Goal: Use online tool/utility: Utilize a website feature to perform a specific function

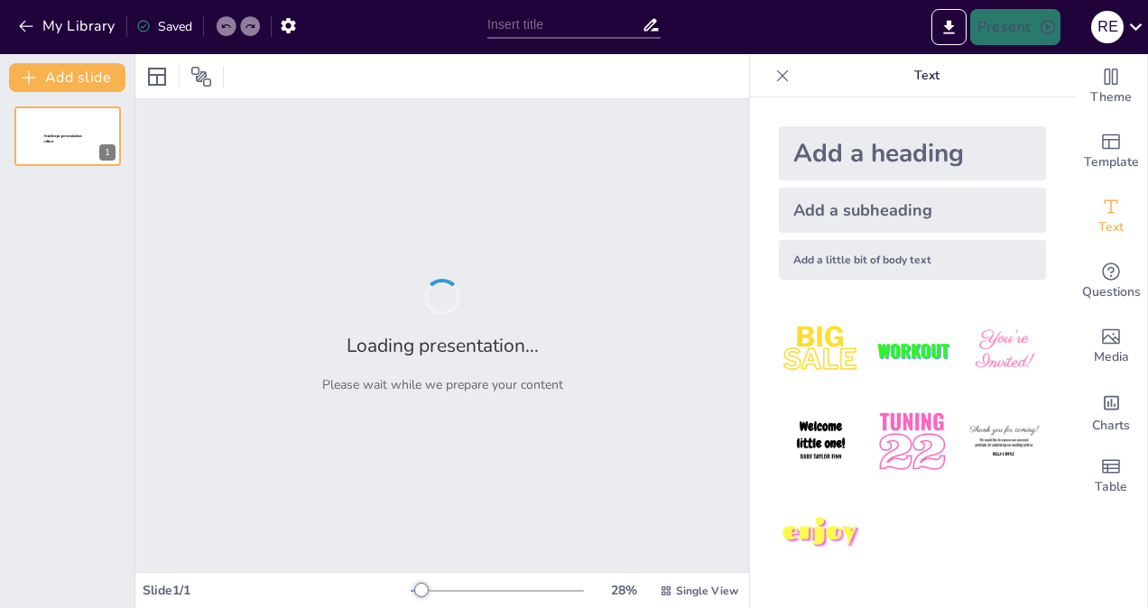
type input "ASERTIVIDAD"
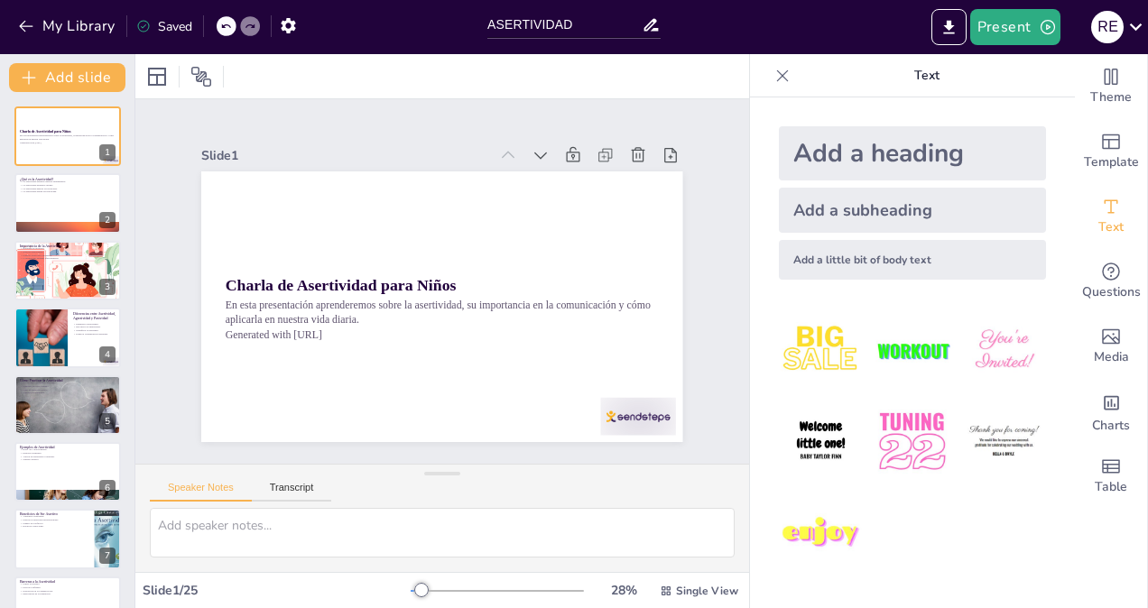
checkbox input "true"
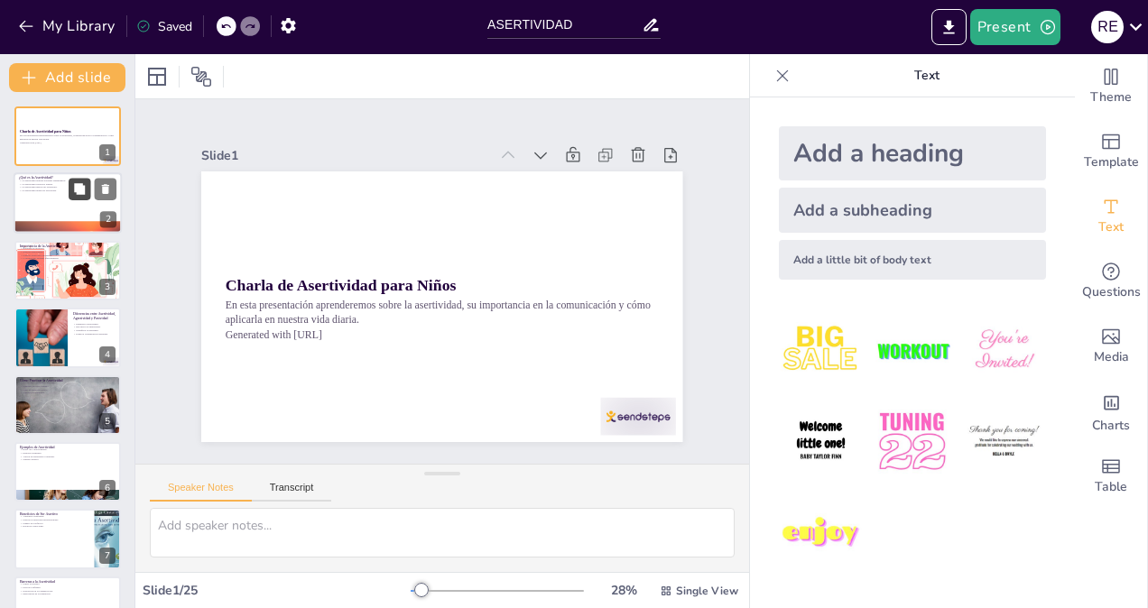
click at [78, 192] on icon at bounding box center [79, 189] width 11 height 11
type textarea "La expresión de sentimientos es crucial para la comunicación efectiva. La asert…"
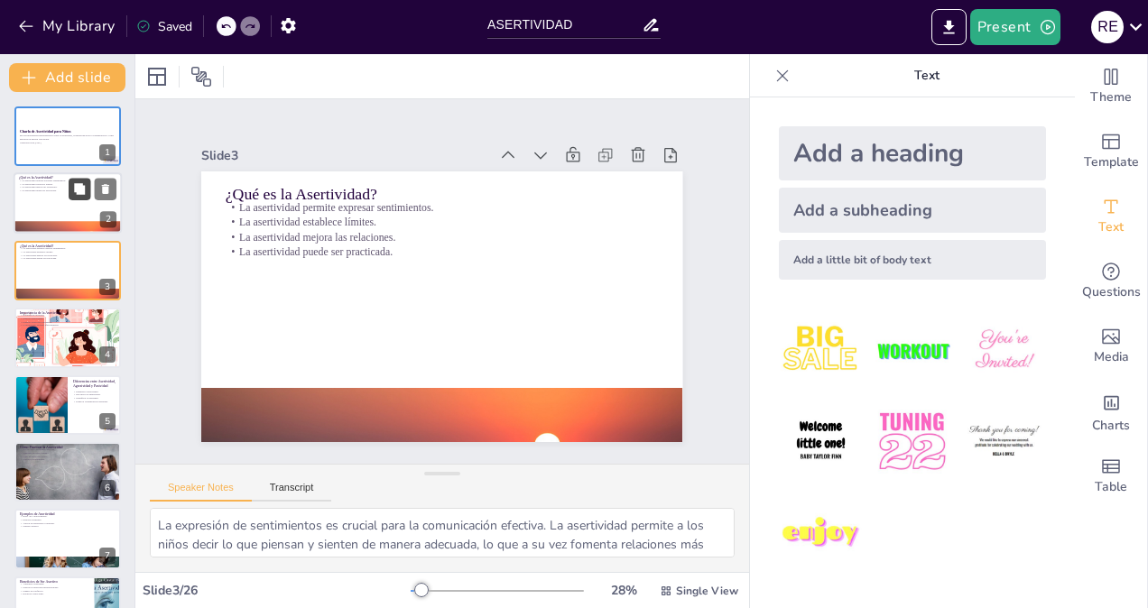
checkbox input "true"
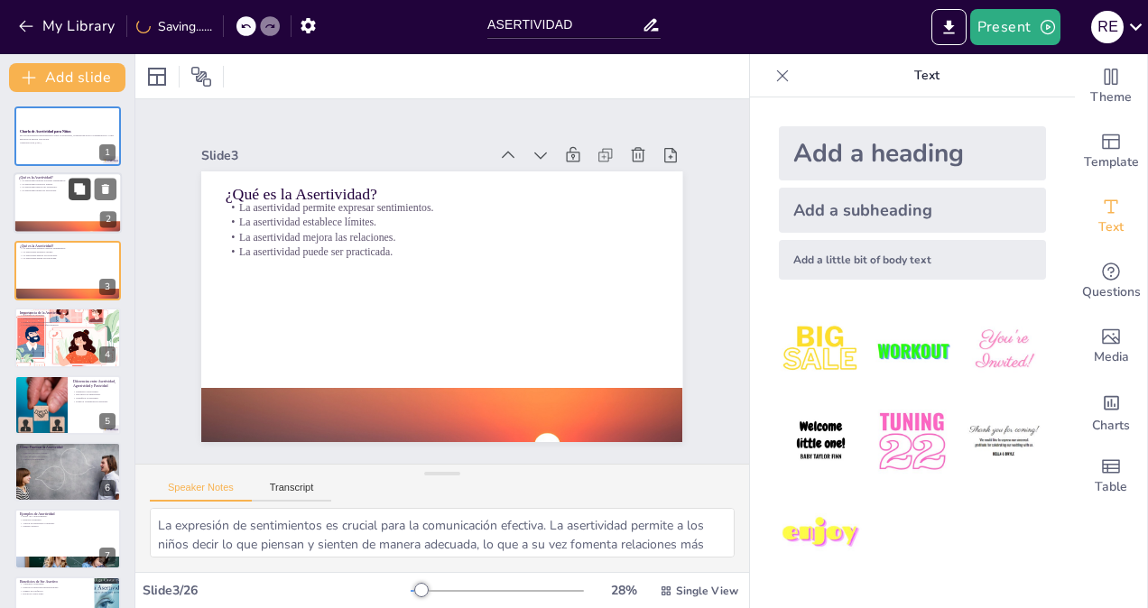
checkbox input "true"
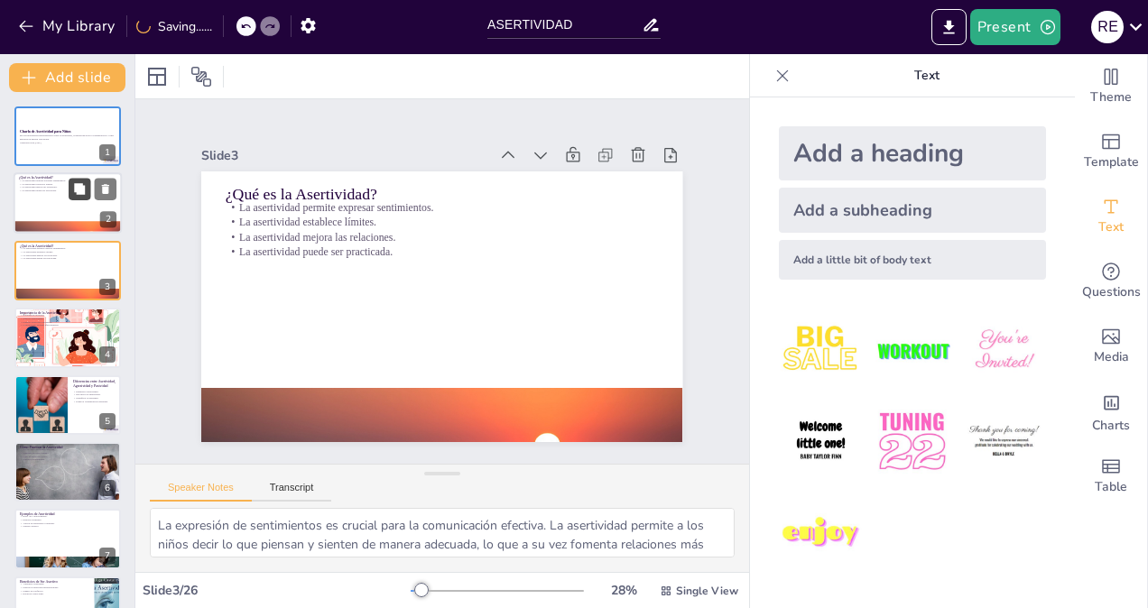
checkbox input "true"
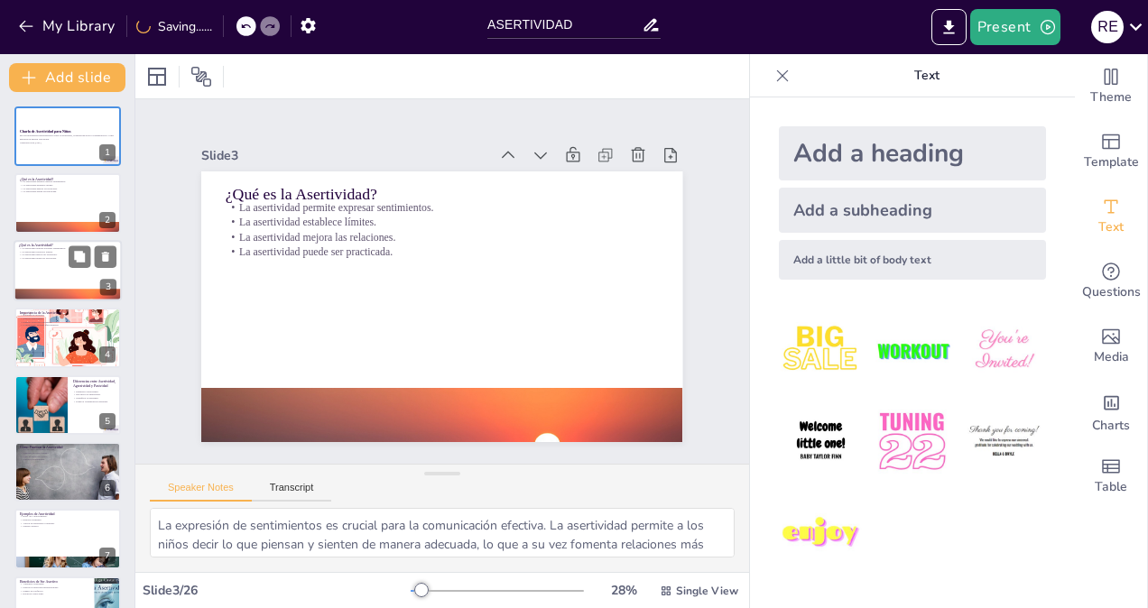
checkbox input "true"
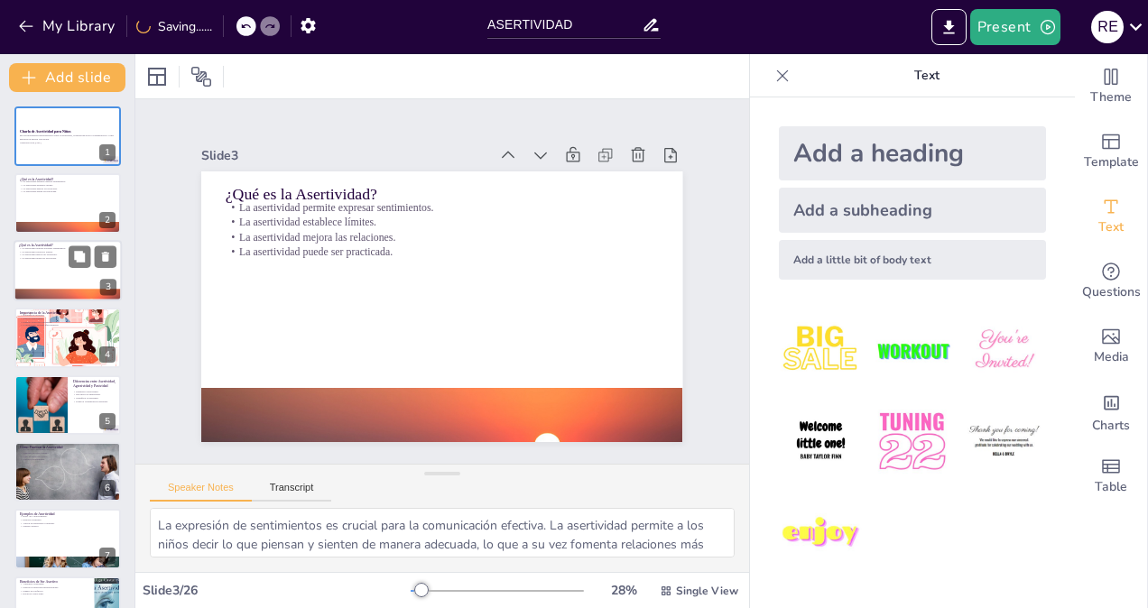
checkbox input "true"
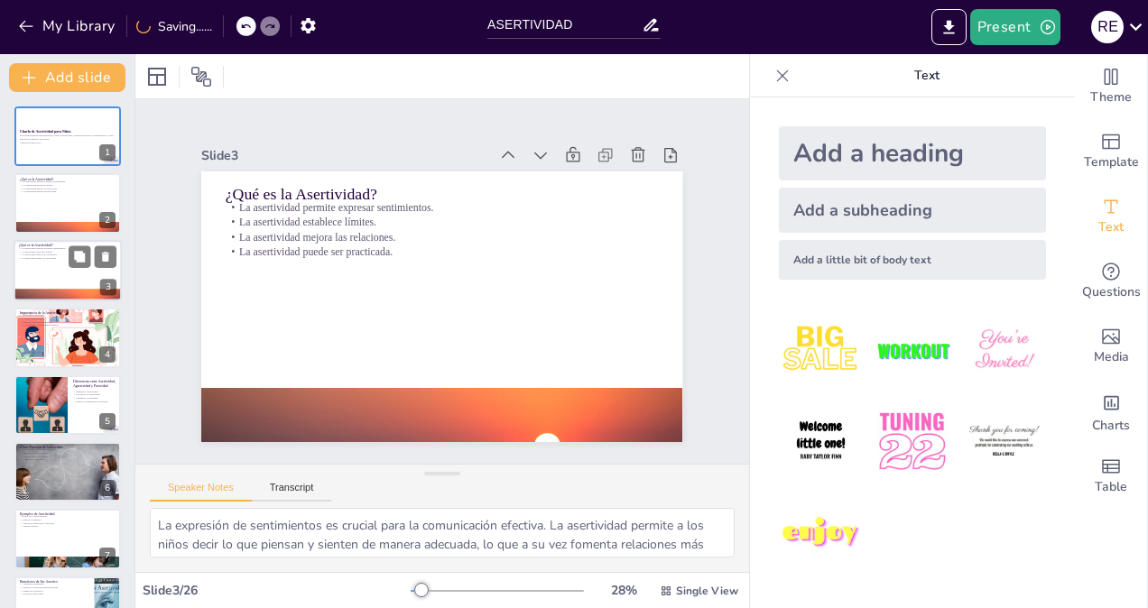
checkbox input "true"
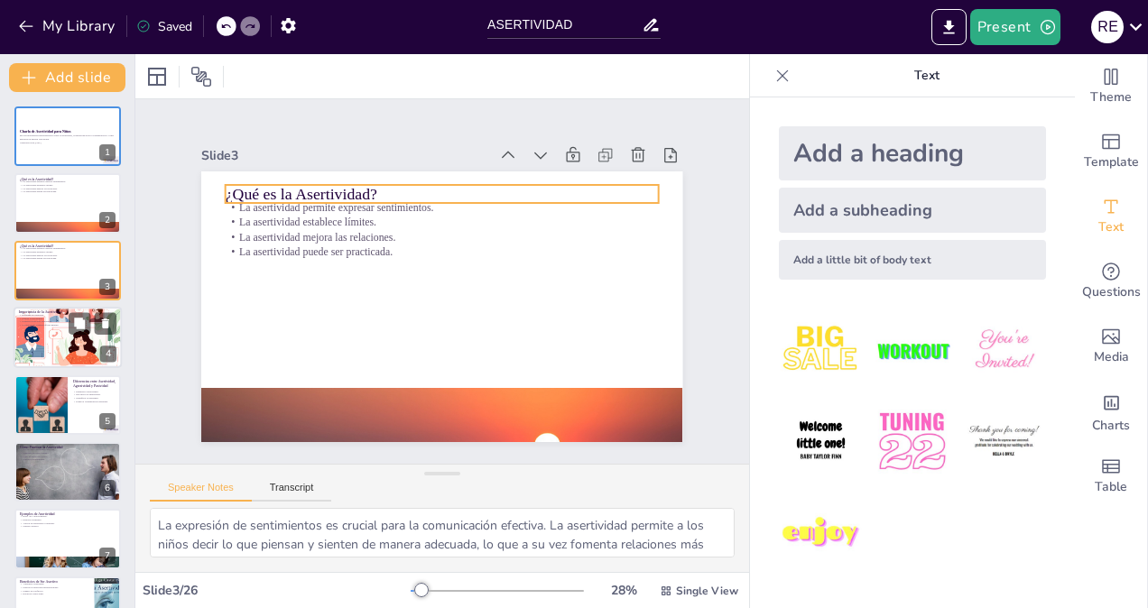
checkbox input "true"
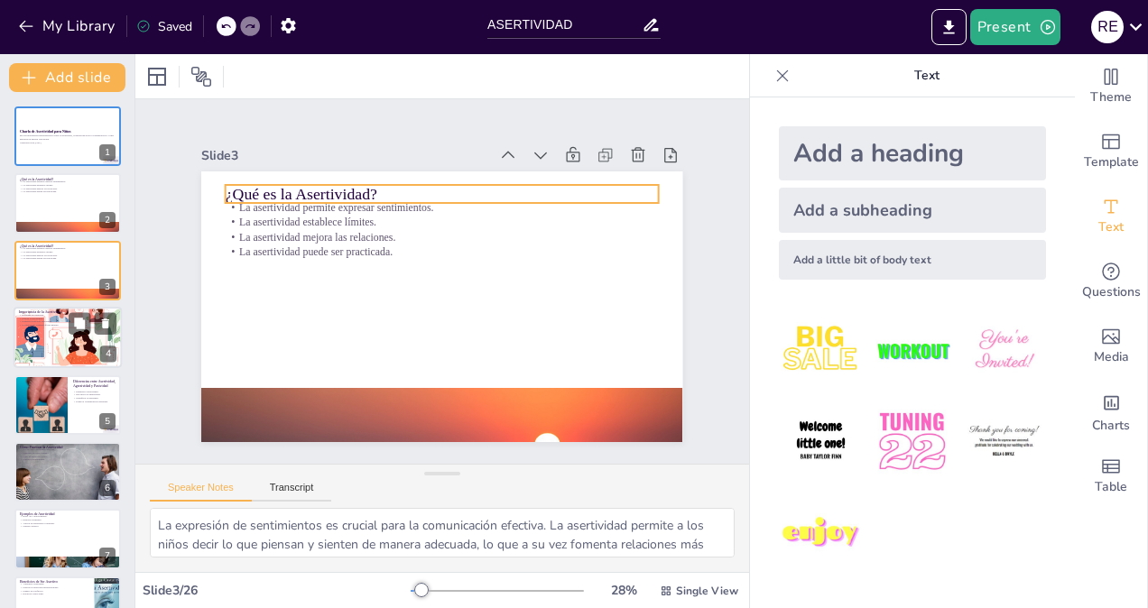
checkbox input "true"
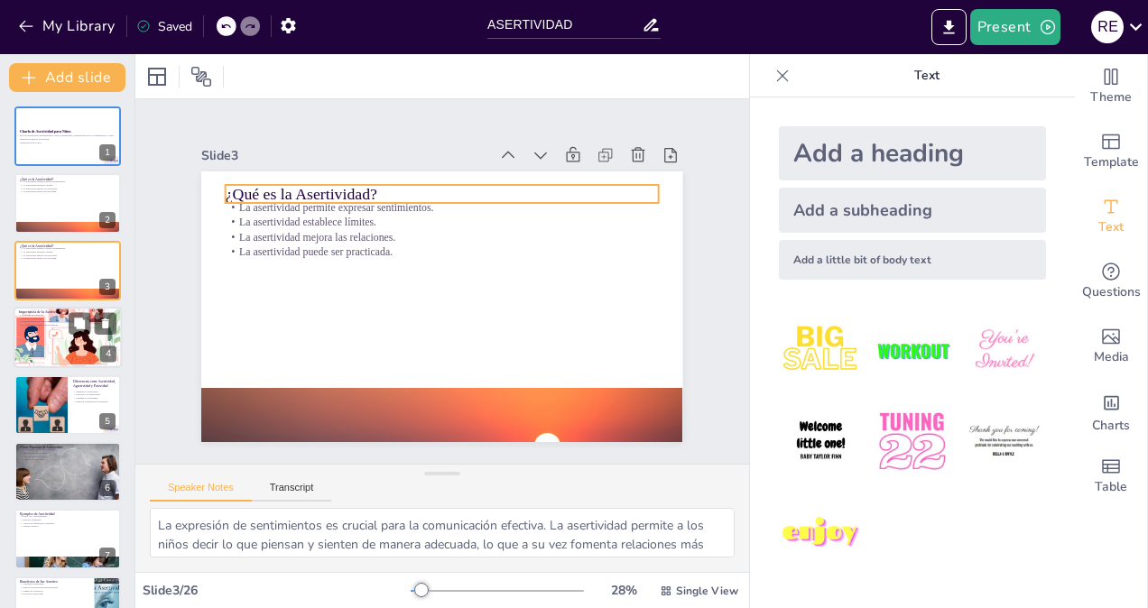
checkbox input "true"
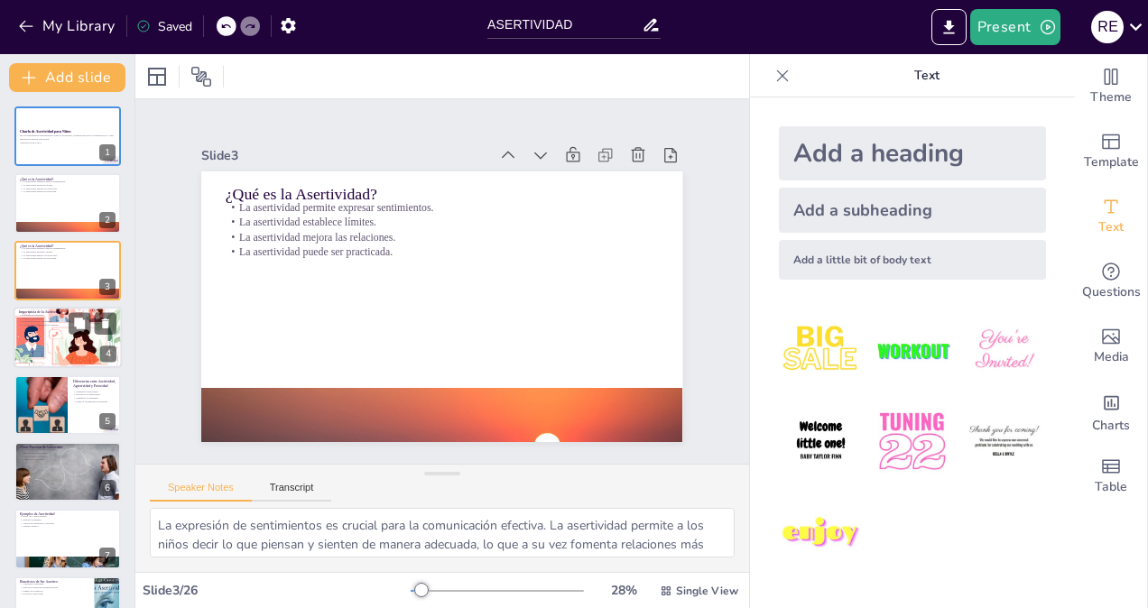
click at [54, 353] on div at bounding box center [68, 339] width 108 height 78
type textarea "Defender los derechos es una parte fundamental de la asertividad. Los niños deb…"
checkbox input "true"
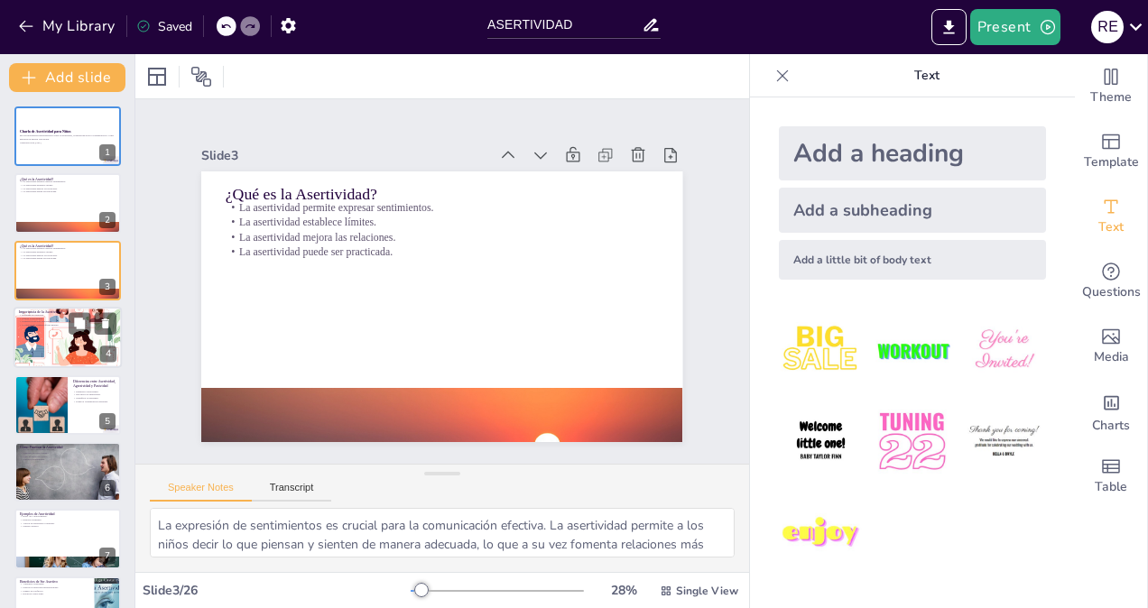
checkbox input "true"
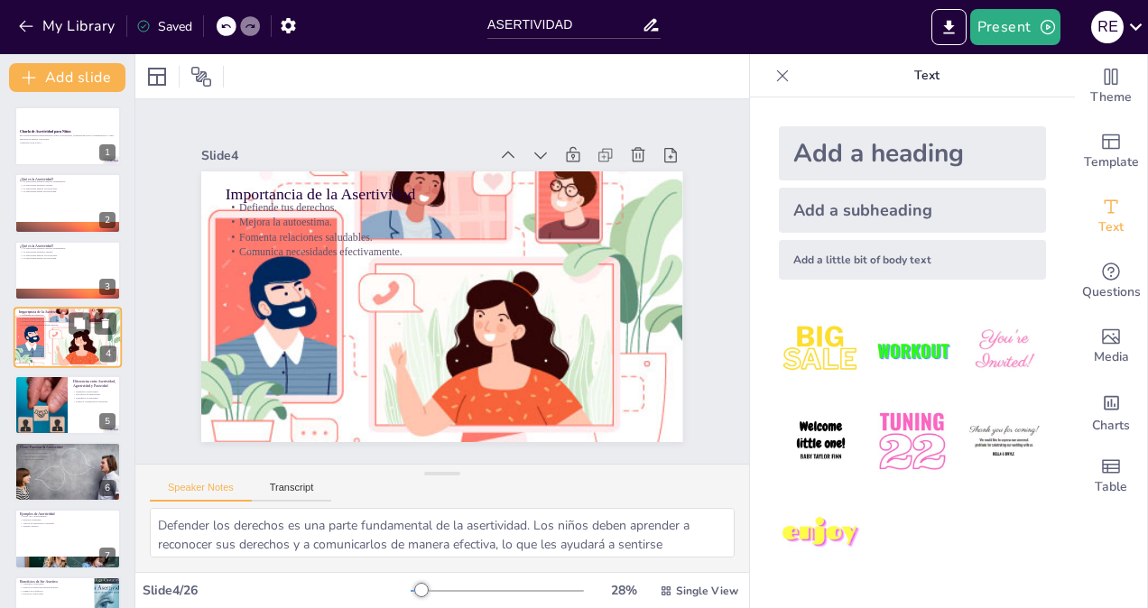
checkbox input "true"
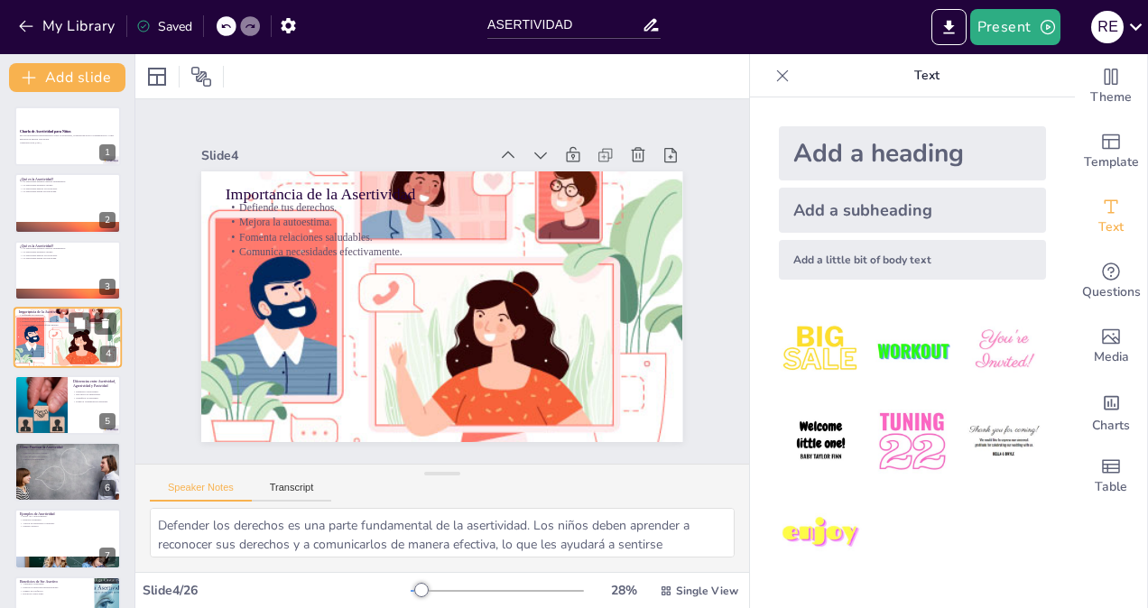
checkbox input "true"
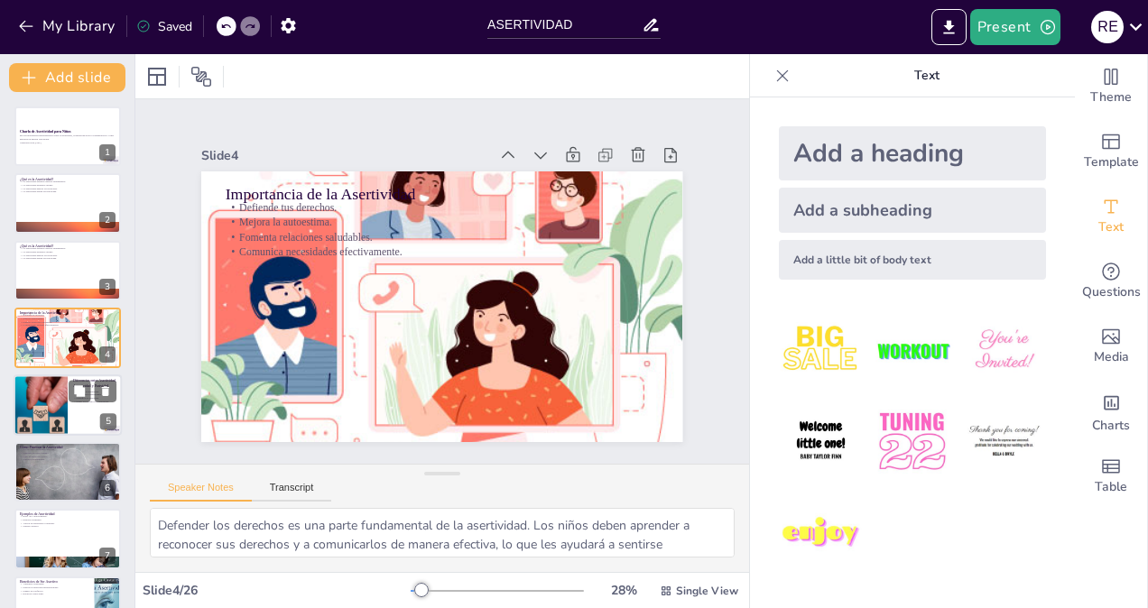
click at [28, 395] on div at bounding box center [39, 404] width 125 height 61
type textarea "Comprender la asertividad es esencial para que los niños puedan aplicarla en su…"
checkbox input "true"
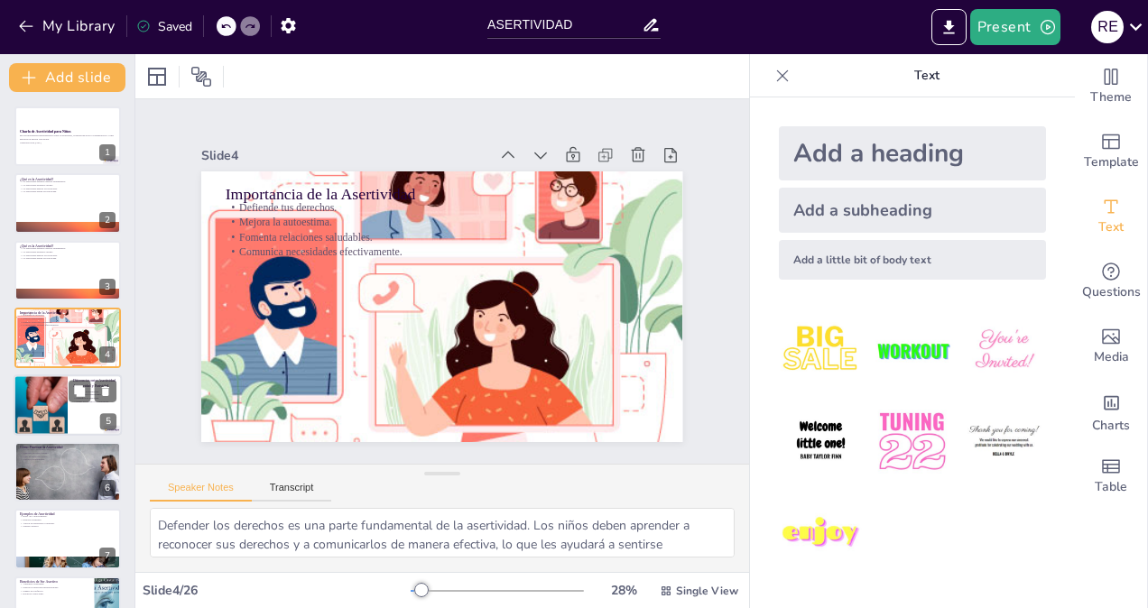
checkbox input "true"
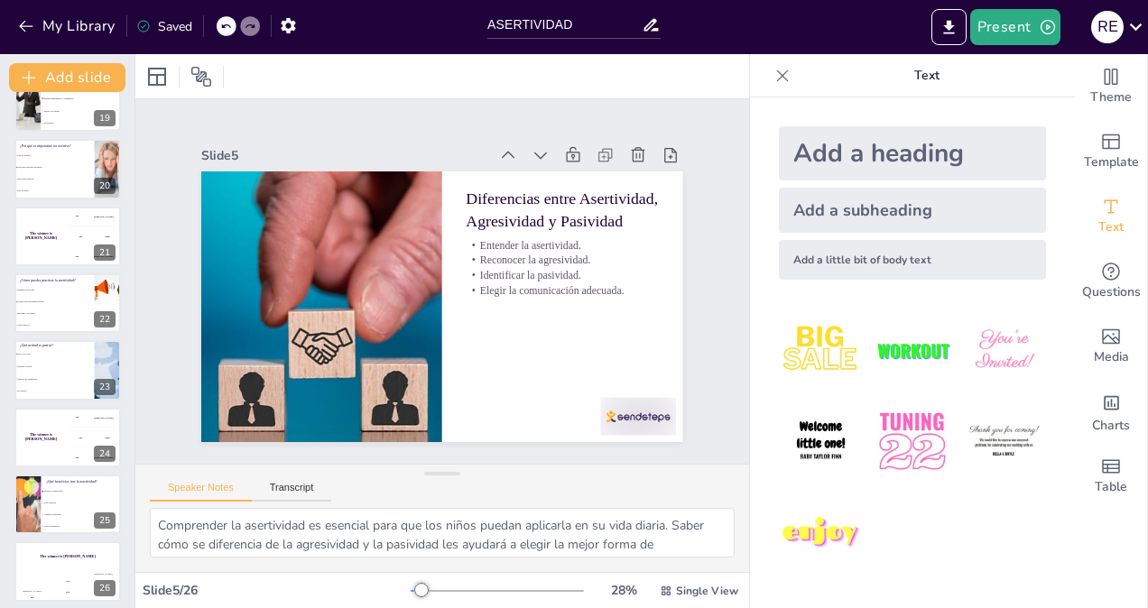
scroll to position [1250, 0]
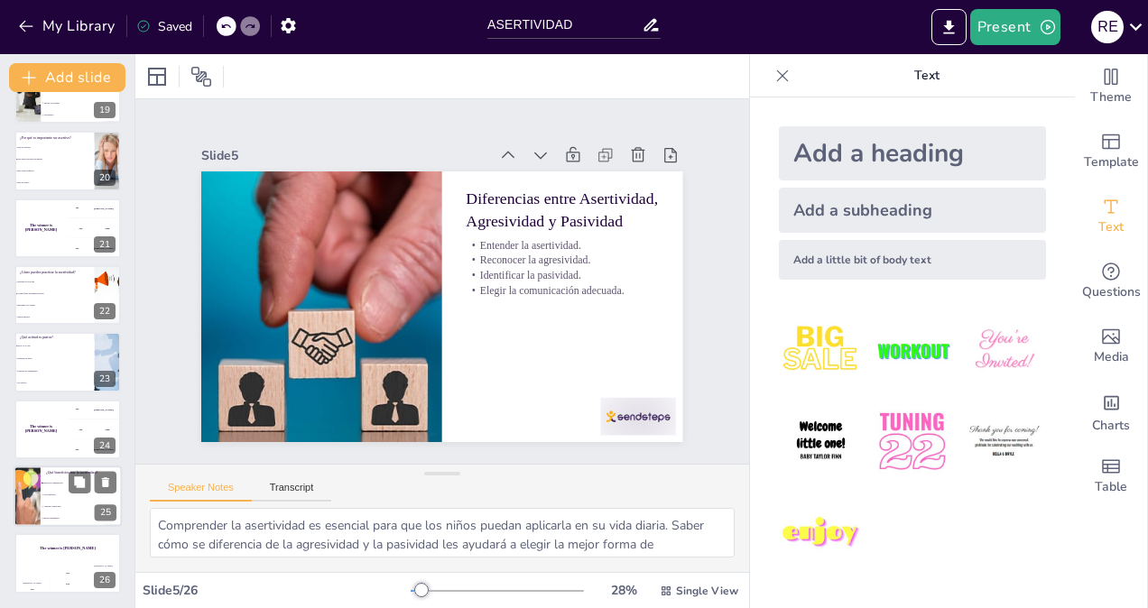
click at [59, 497] on li "Crea conflictos" at bounding box center [81, 495] width 81 height 12
type textarea "La respuesta correcta es "Mejora la comunicación". La asertividad tiene múltipl…"
checkbox input "true"
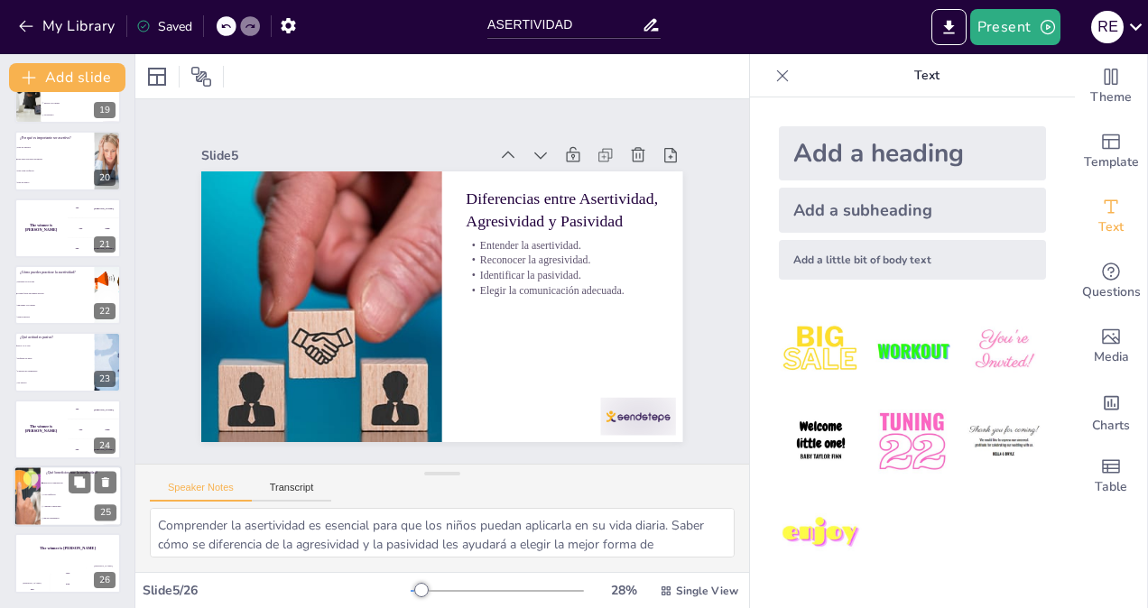
checkbox input "true"
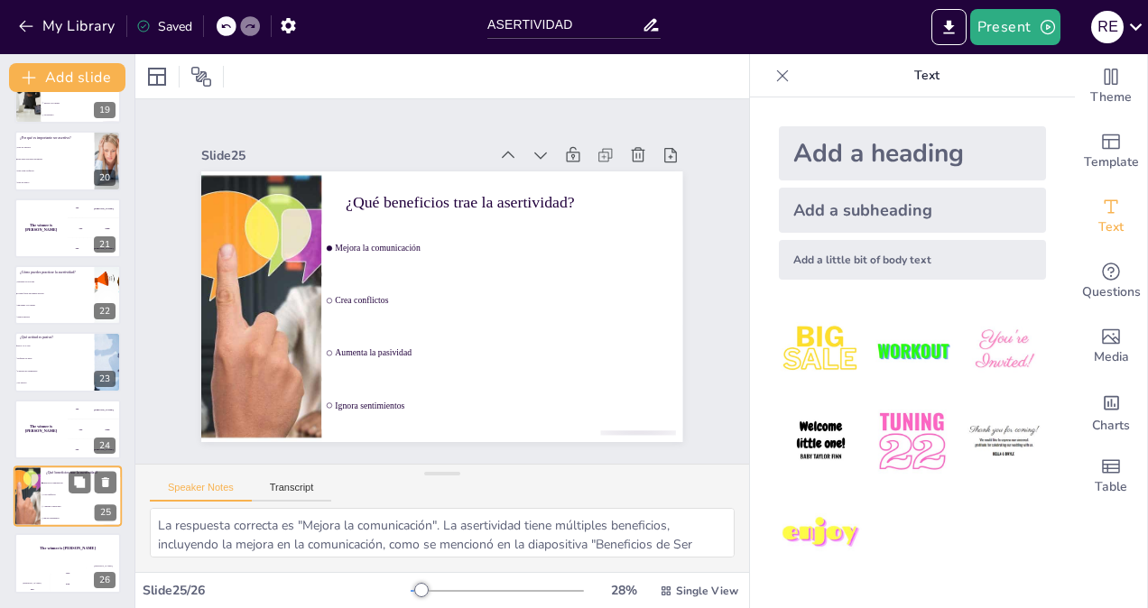
checkbox input "true"
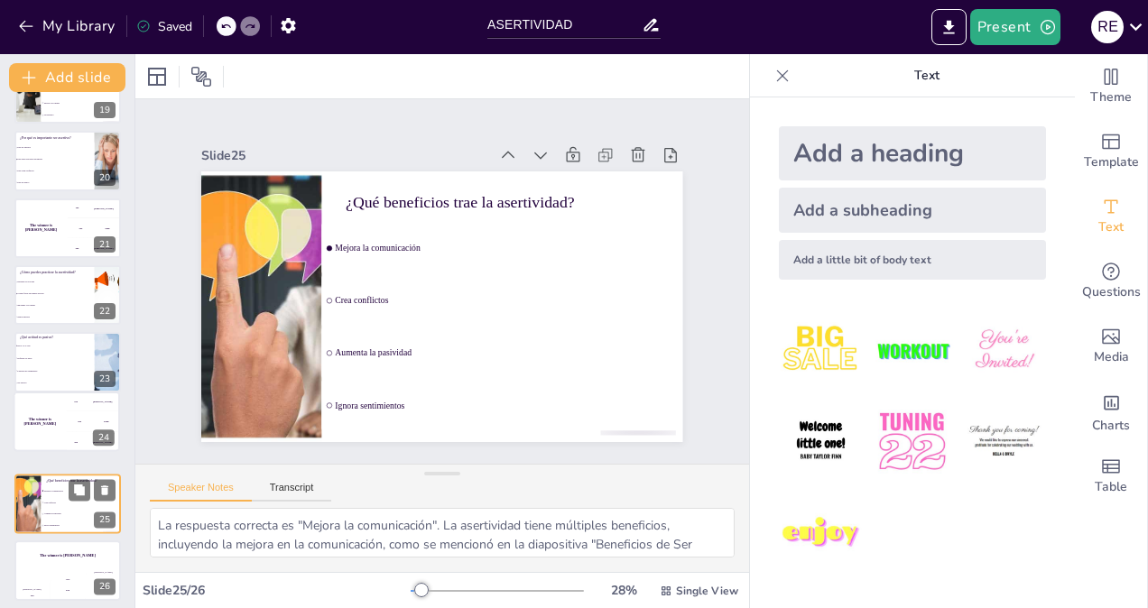
checkbox input "true"
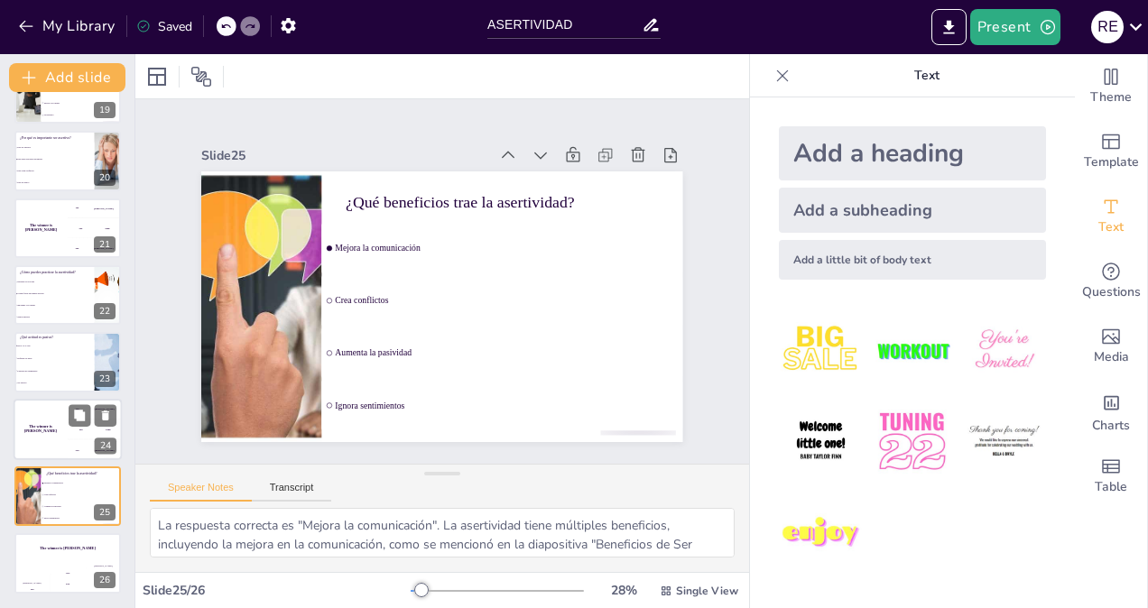
click at [32, 428] on h4 "The winner is [PERSON_NAME]" at bounding box center [41, 428] width 54 height 9
checkbox input "true"
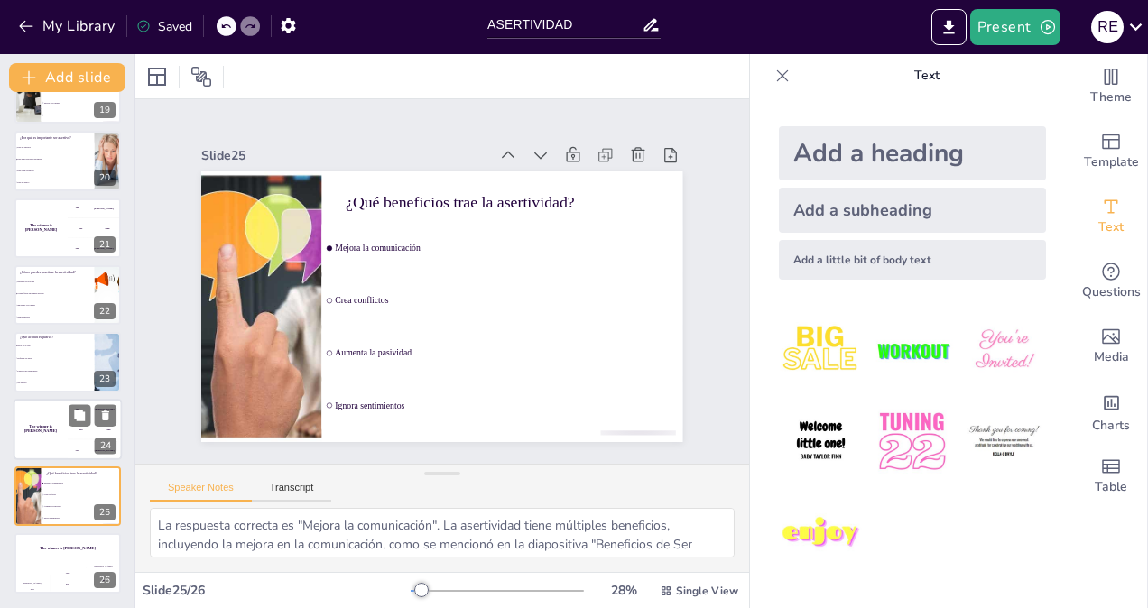
checkbox input "true"
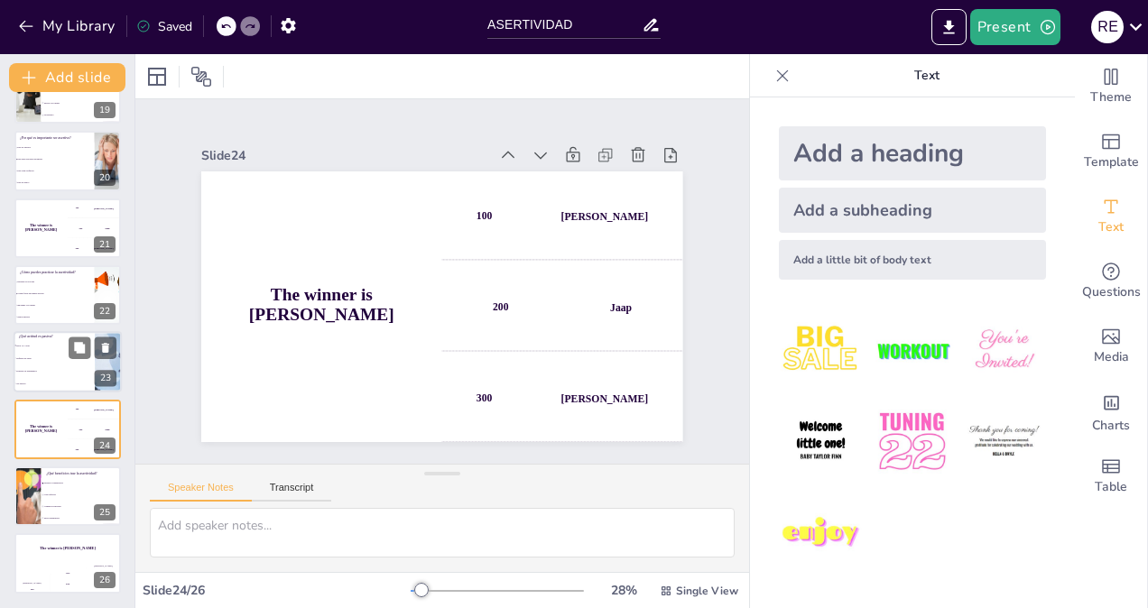
click at [15, 358] on input "checkbox" at bounding box center [14, 358] width 1 height 1
checkbox input "false"
type textarea "La respuesta correcta es "Decir 'sí' a todo". Esta actitud refleja pasividad, a…"
checkbox input "true"
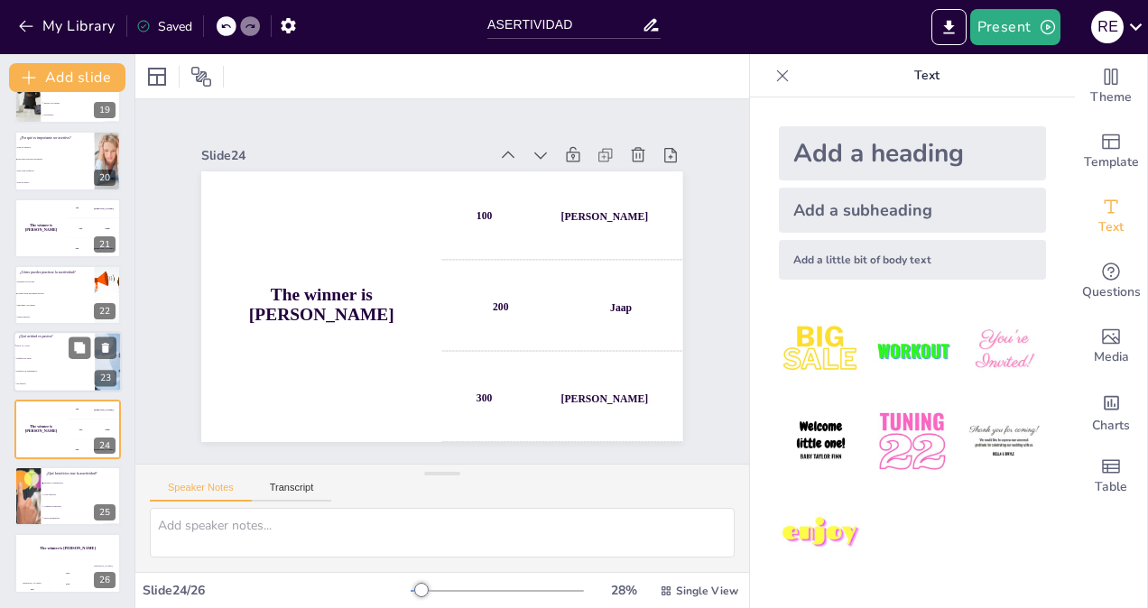
checkbox input "true"
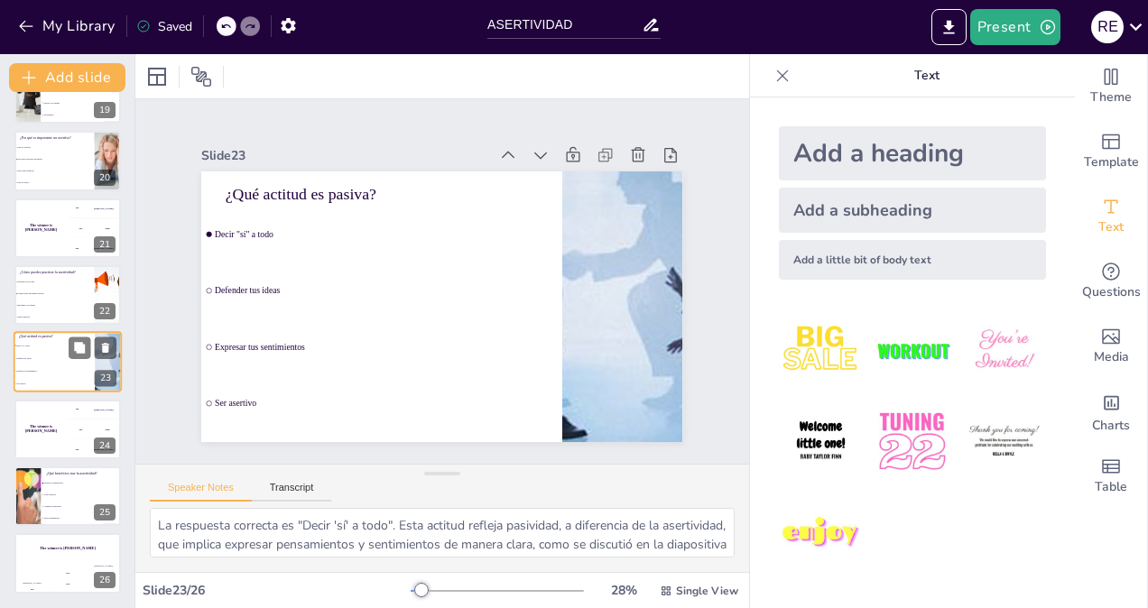
checkbox input "true"
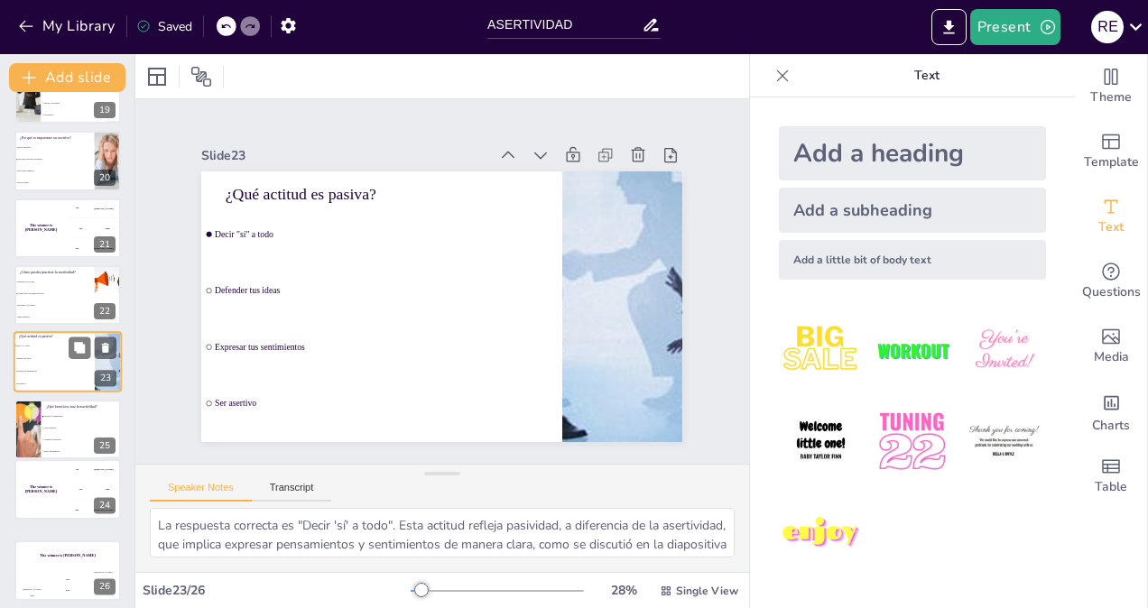
checkbox input "true"
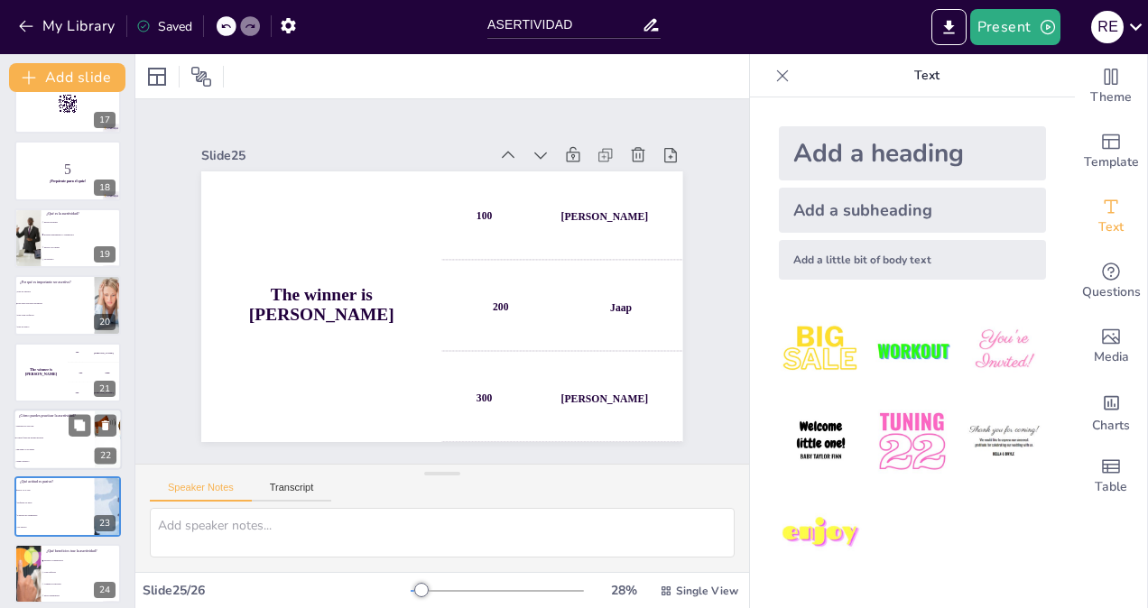
click at [33, 426] on span "Hablando en voz baja" at bounding box center [55, 426] width 78 height 3
type textarea "La respuesta correcta es "Usando frases en primera persona". Esta técnica es fu…"
checkbox input "true"
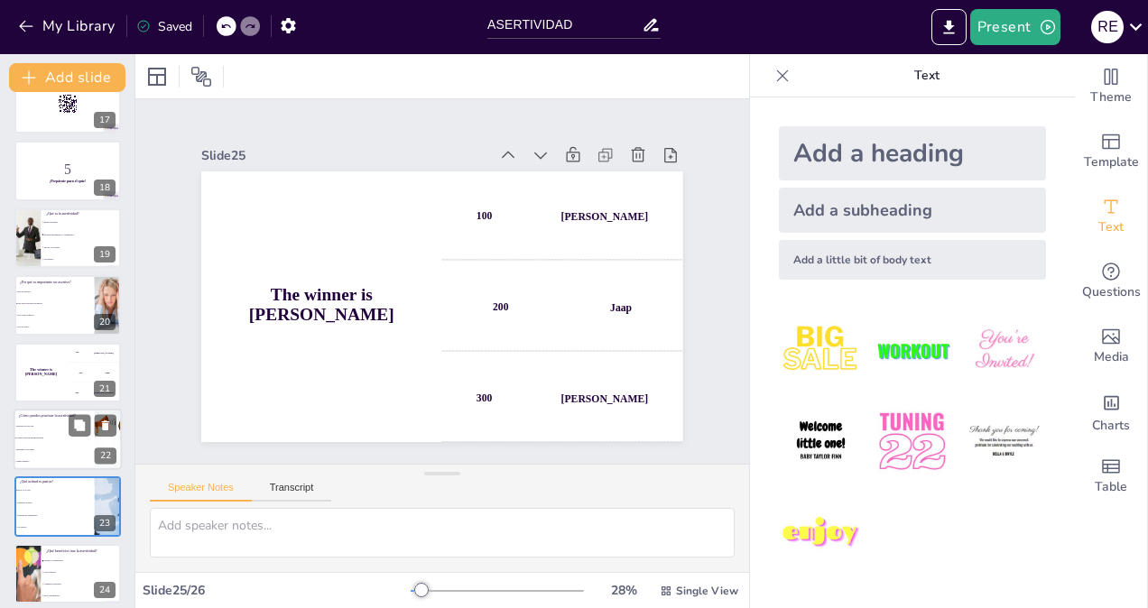
checkbox input "true"
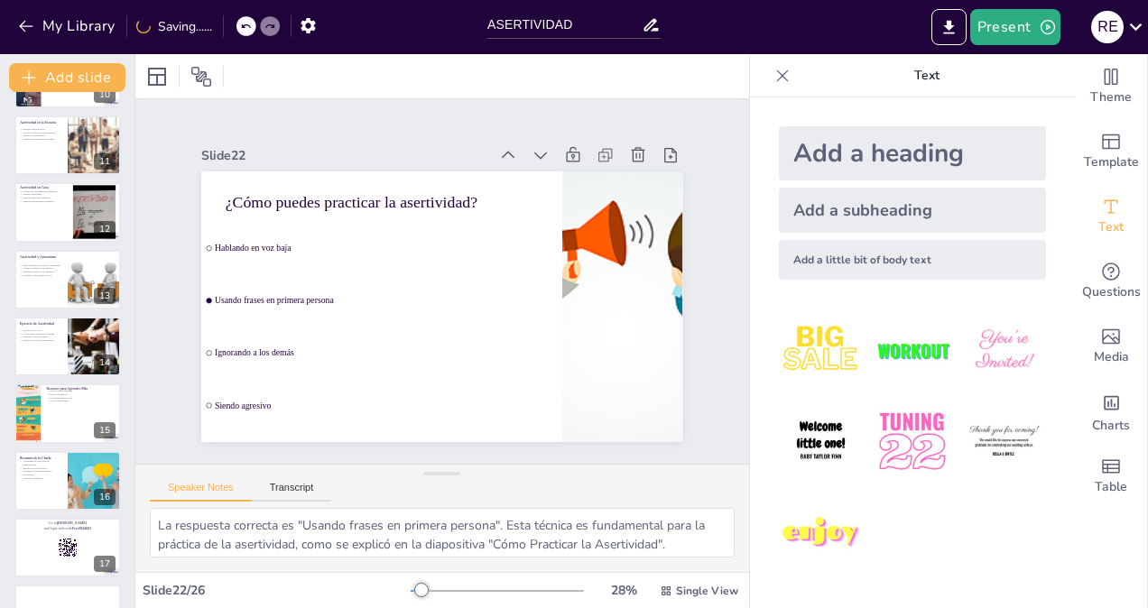
scroll to position [647, 0]
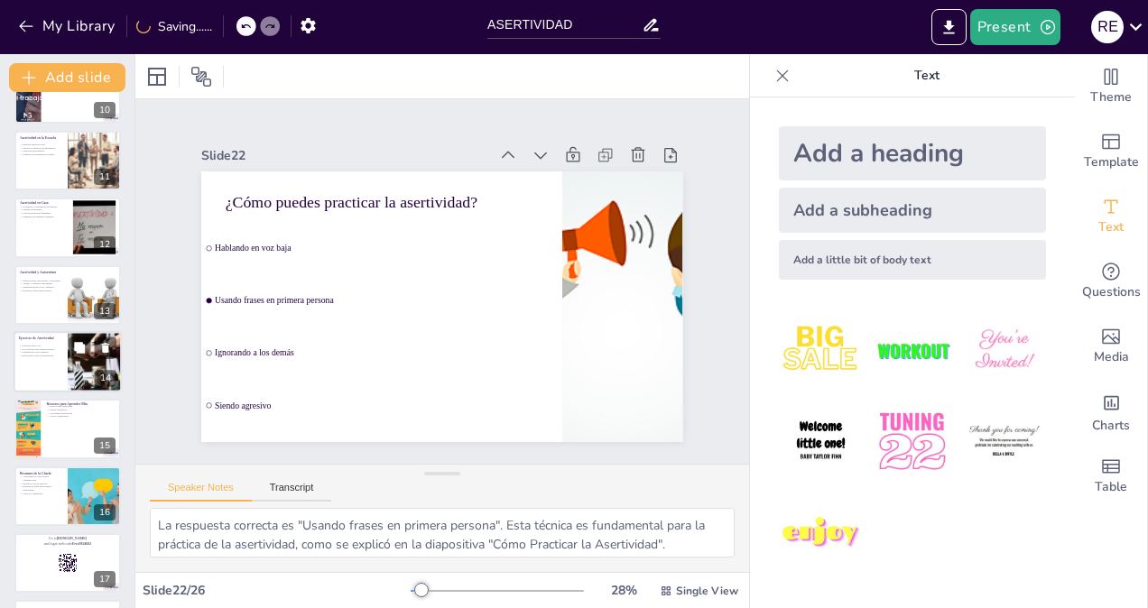
checkbox input "true"
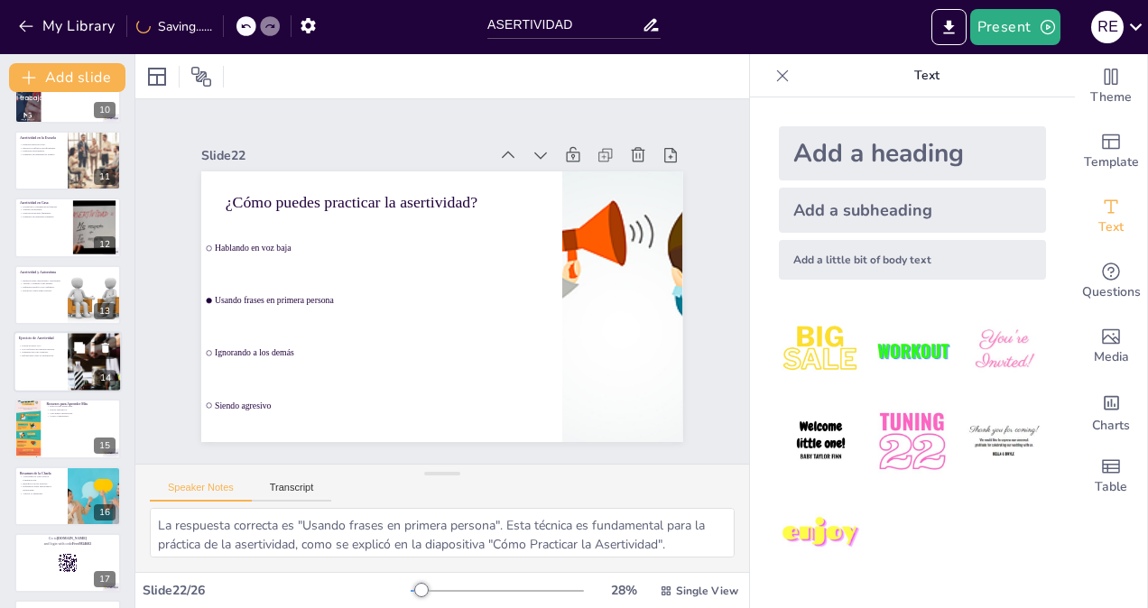
checkbox input "true"
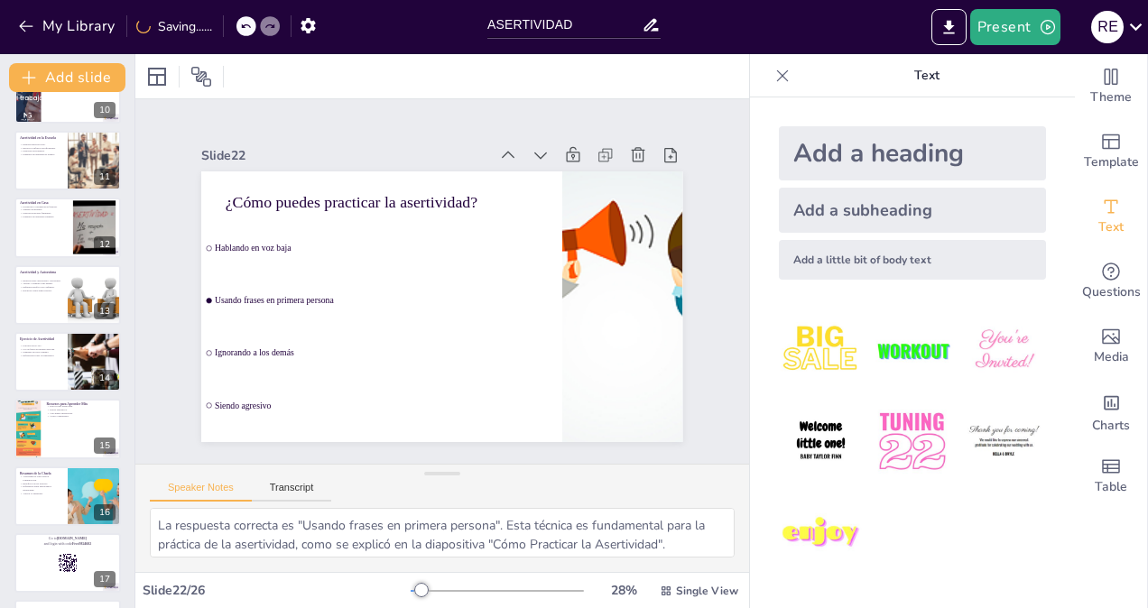
checkbox input "true"
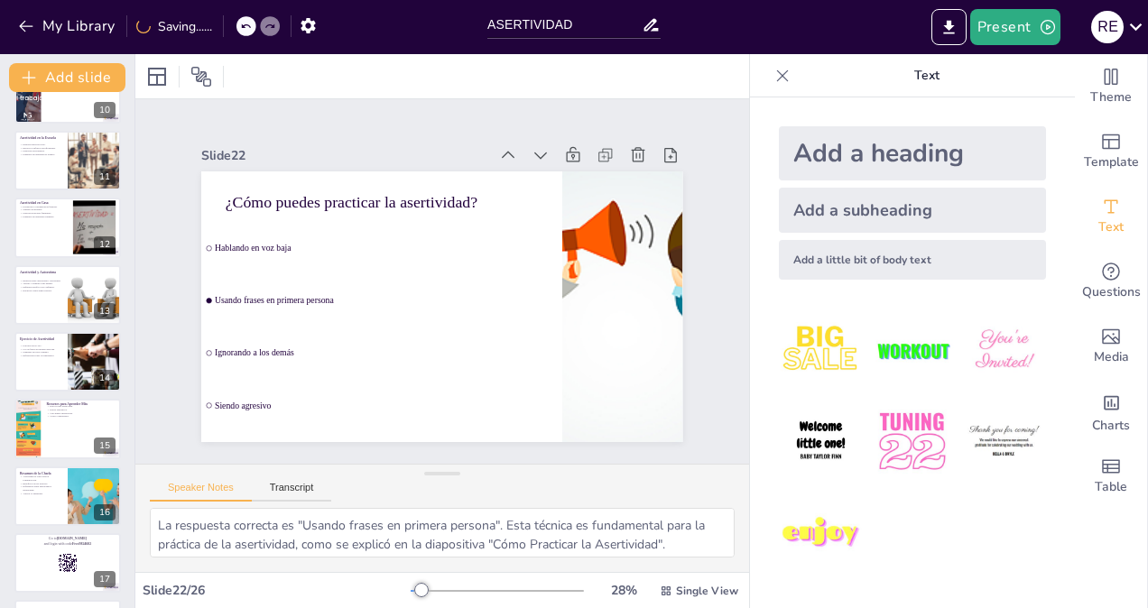
checkbox input "true"
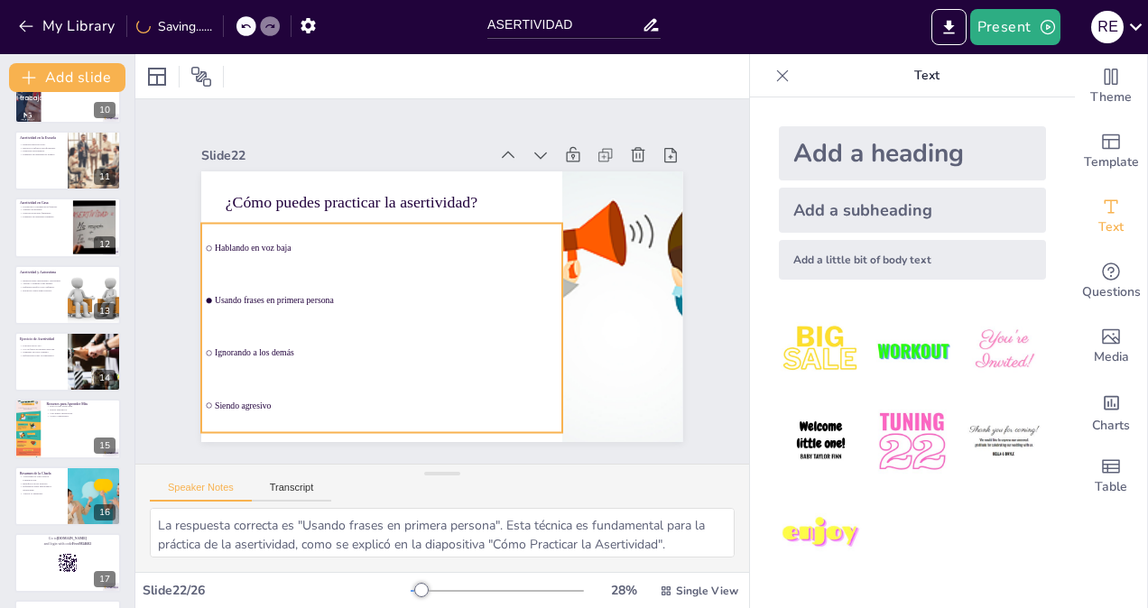
checkbox input "true"
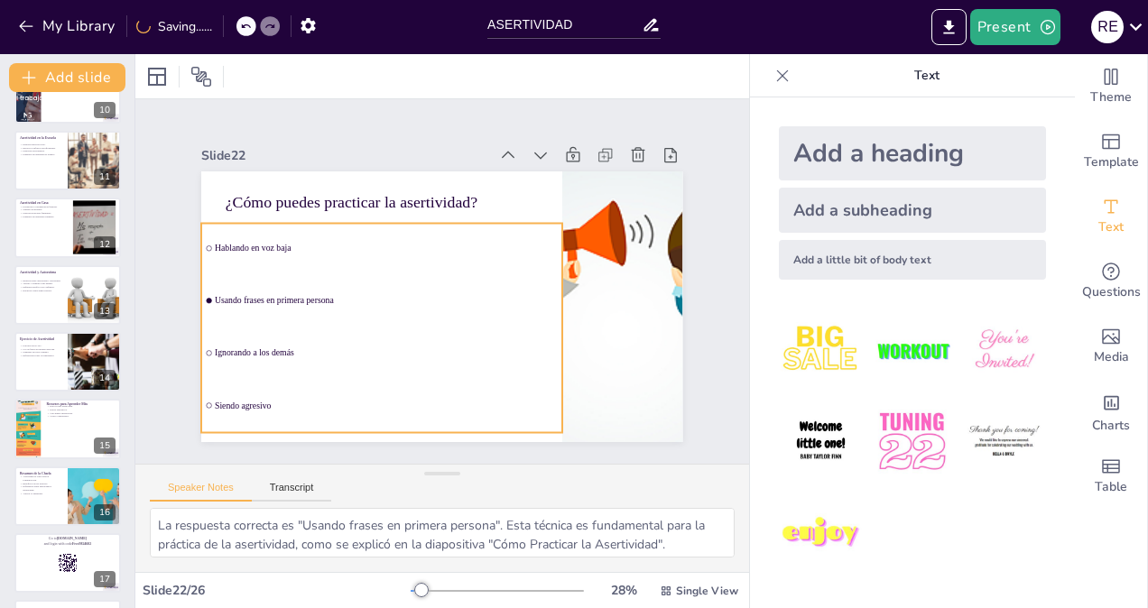
checkbox input "true"
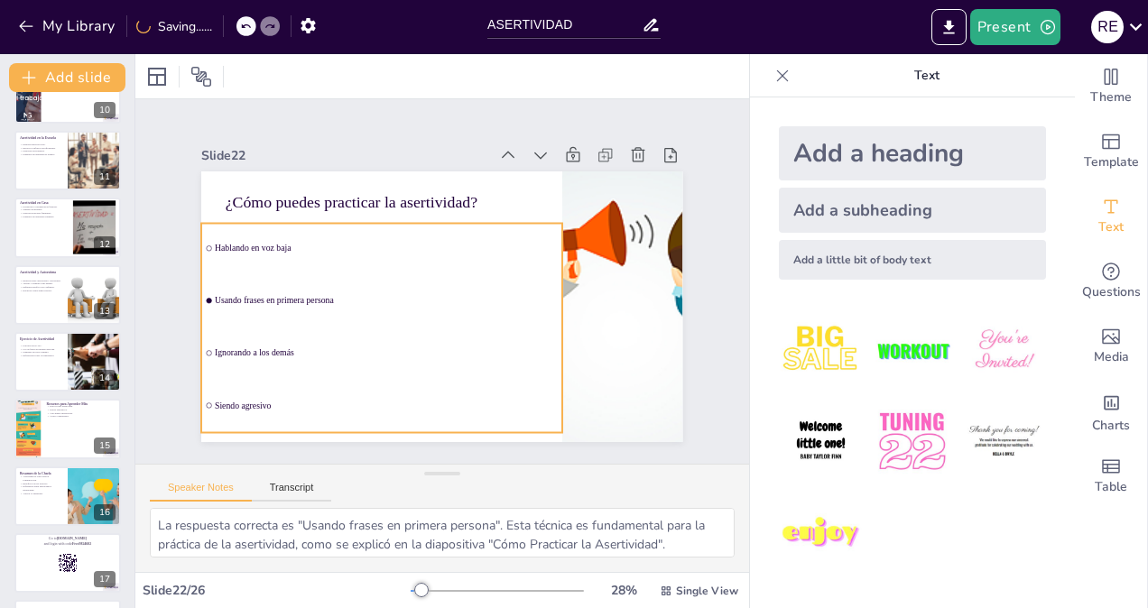
checkbox input "true"
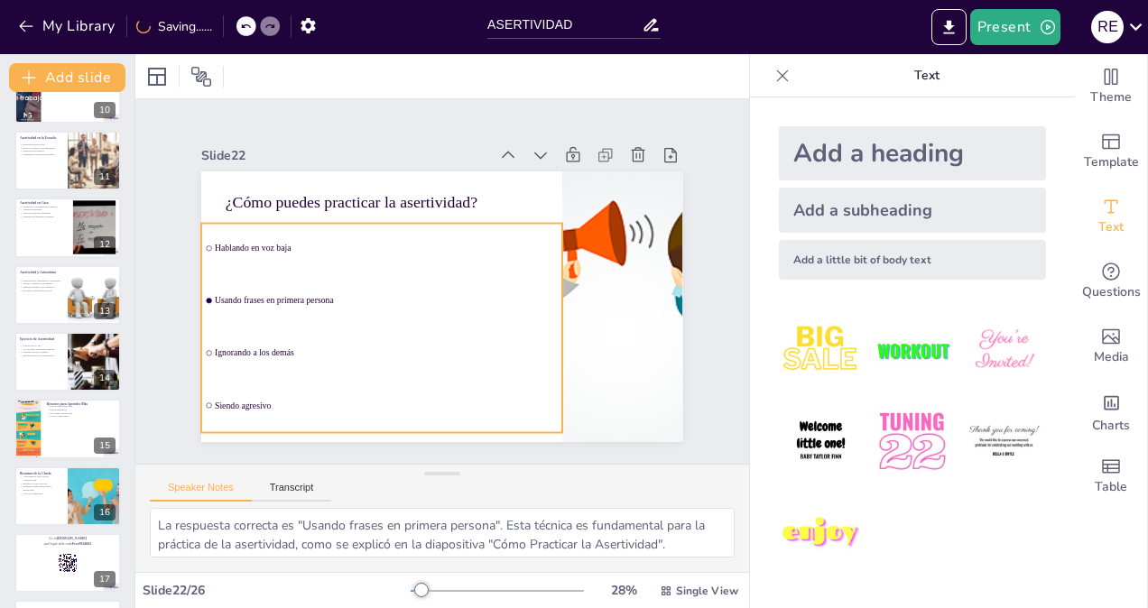
checkbox input "true"
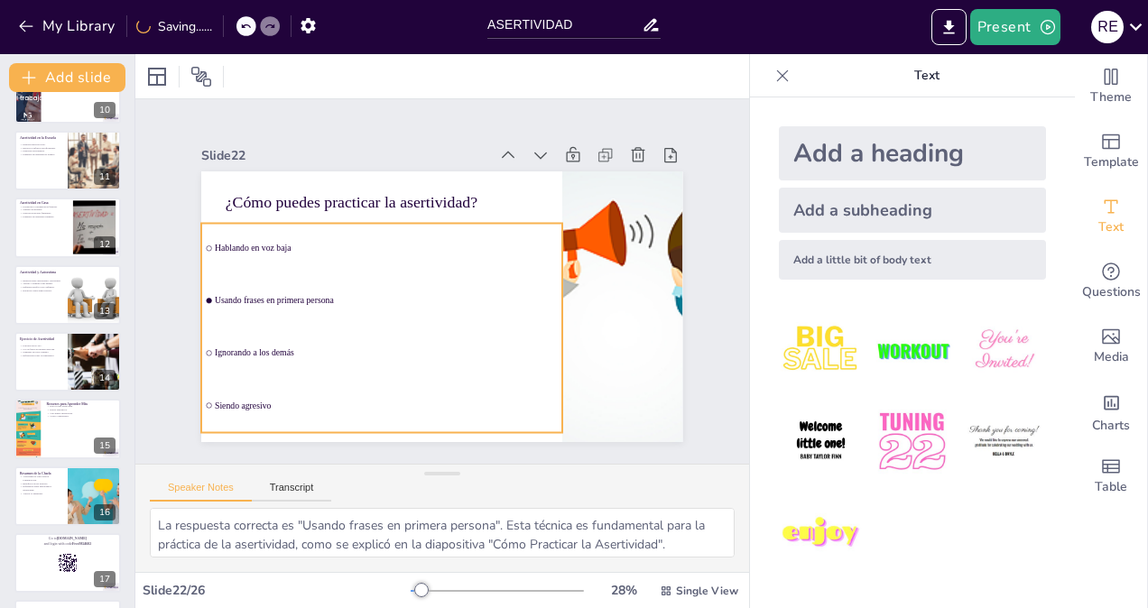
checkbox input "true"
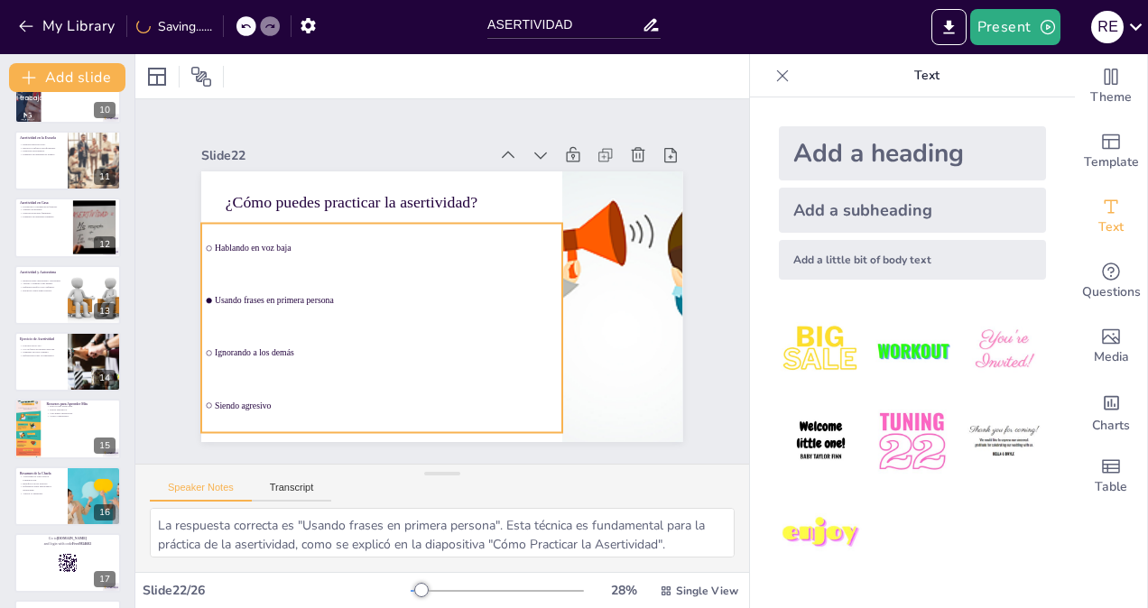
checkbox input "true"
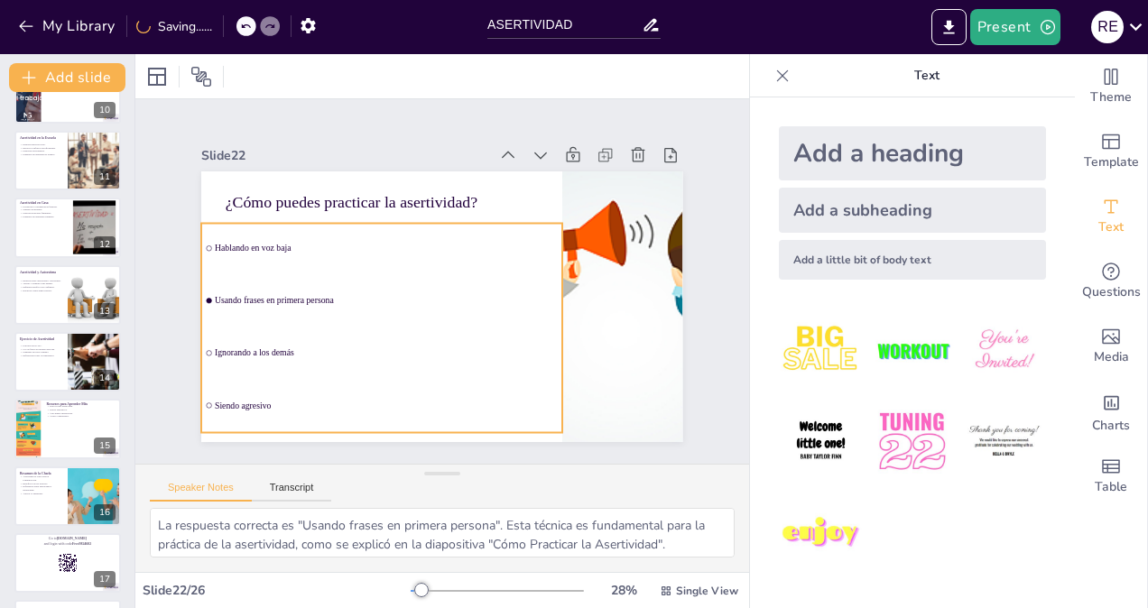
checkbox input "true"
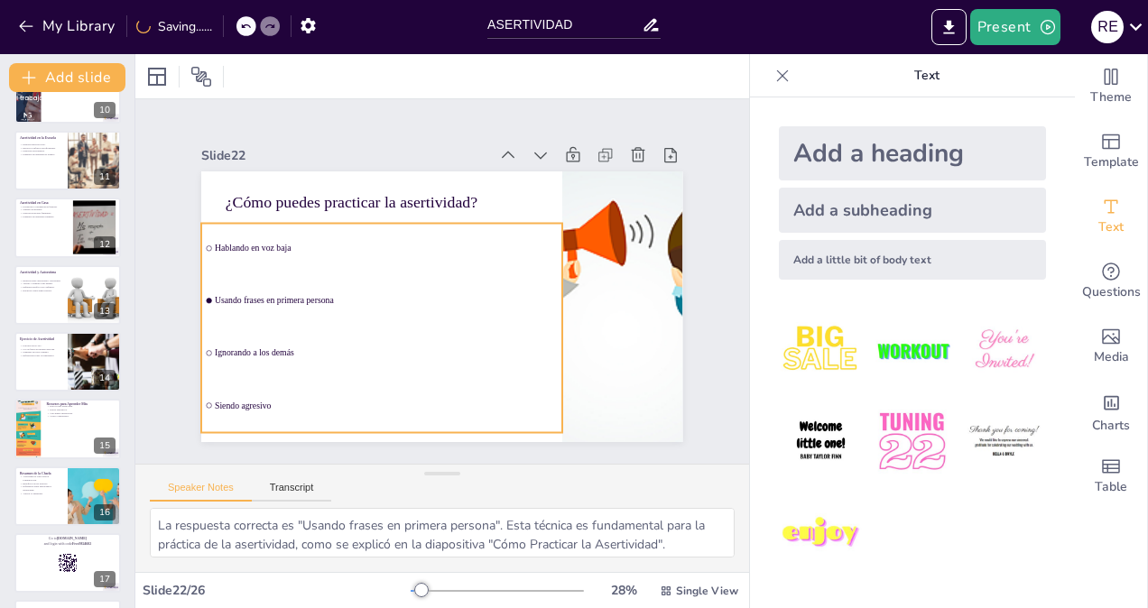
checkbox input "true"
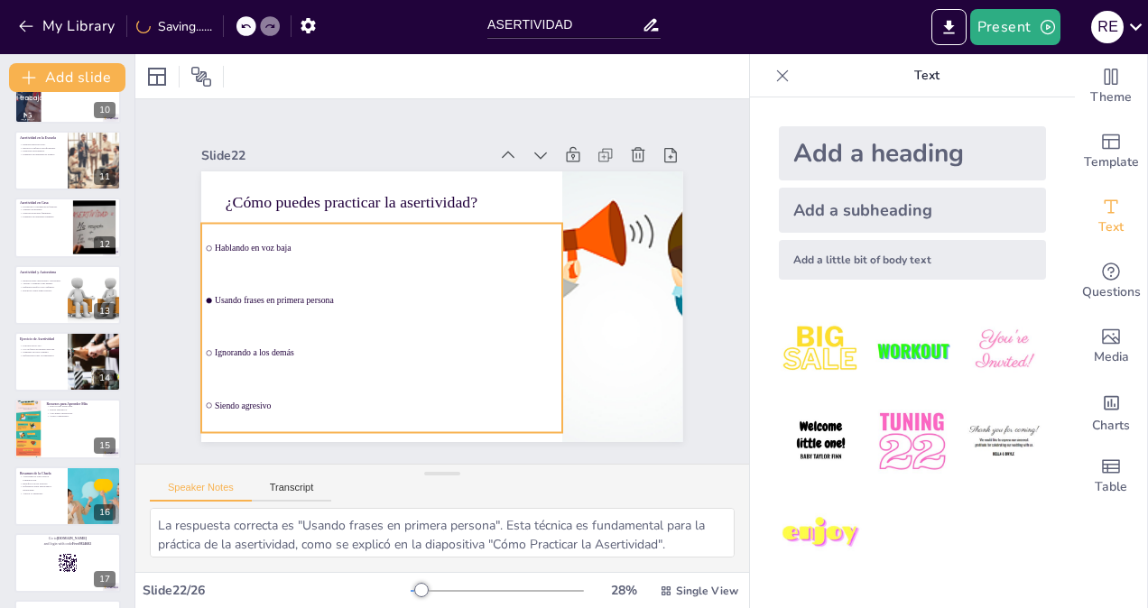
checkbox input "true"
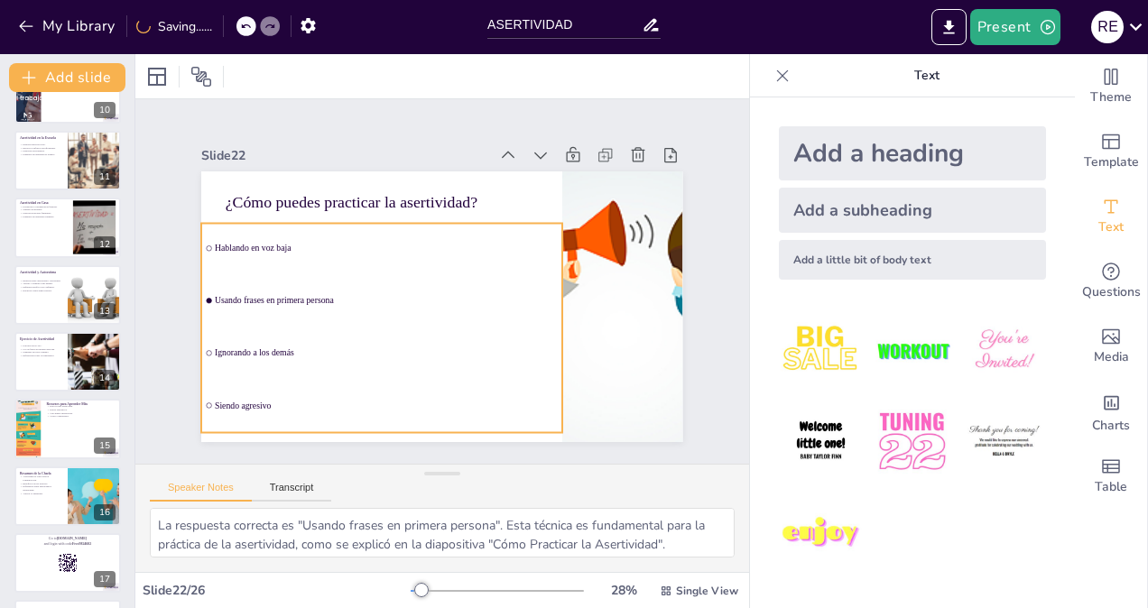
checkbox input "true"
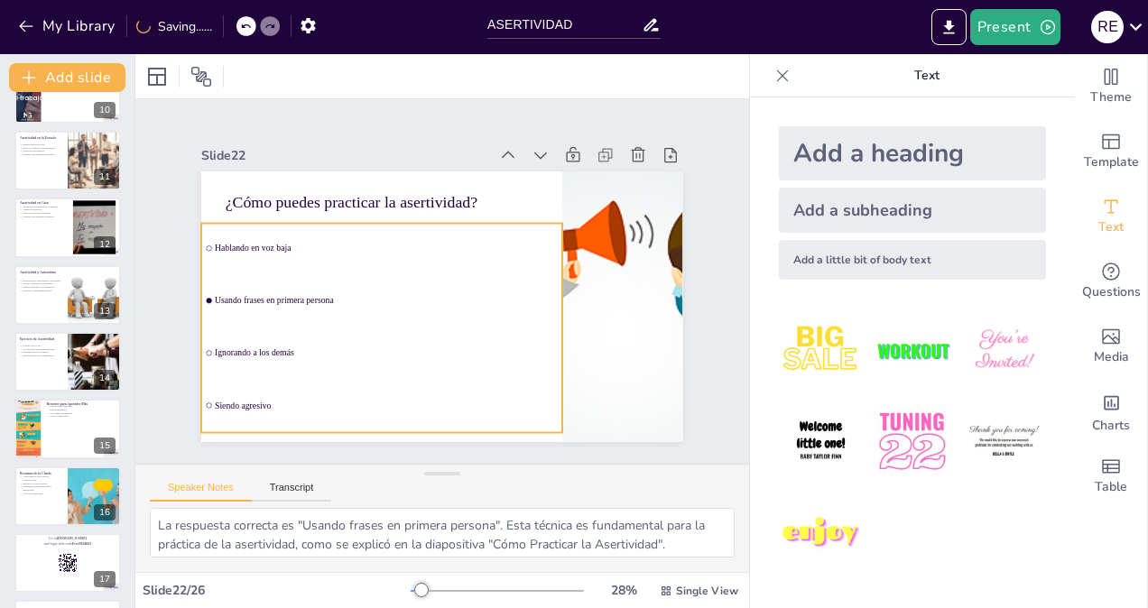
checkbox input "true"
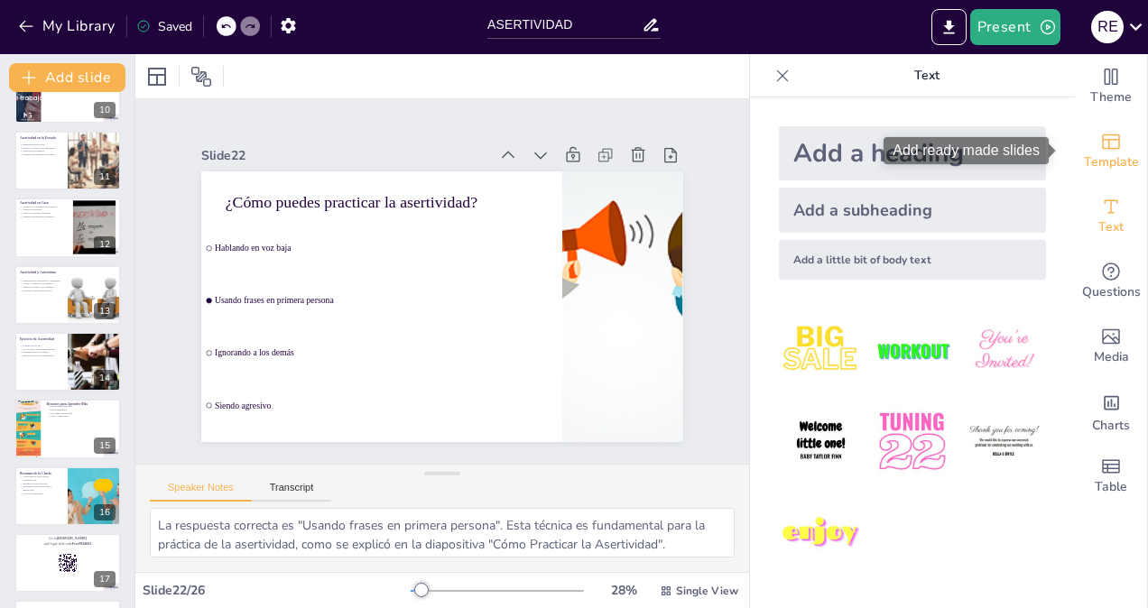
click at [1122, 162] on span "Template" at bounding box center [1111, 162] width 55 height 20
checkbox input "true"
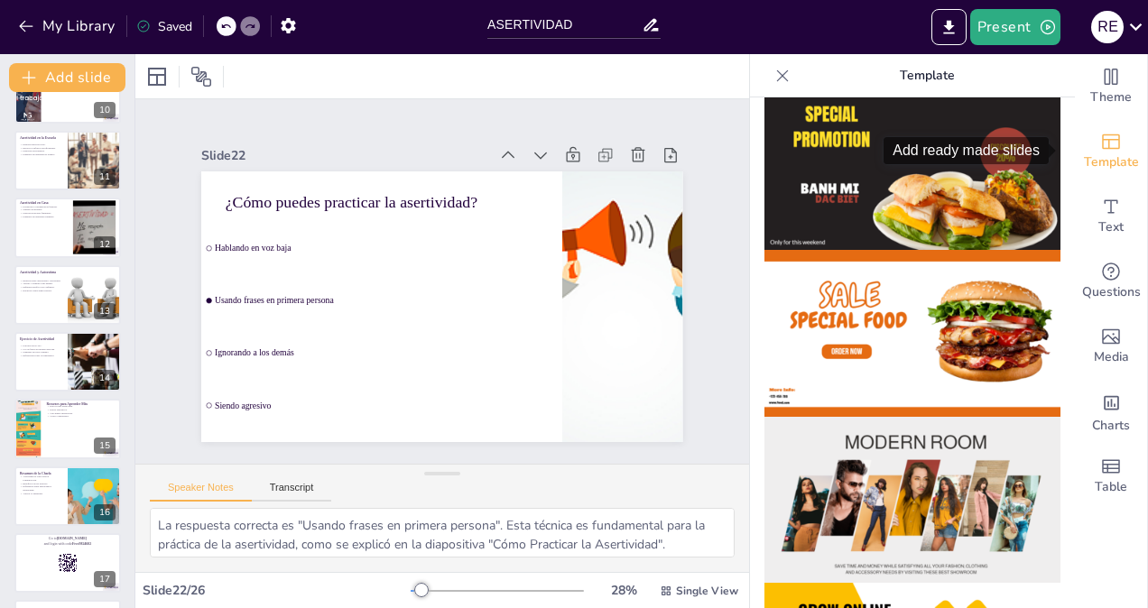
scroll to position [0, 0]
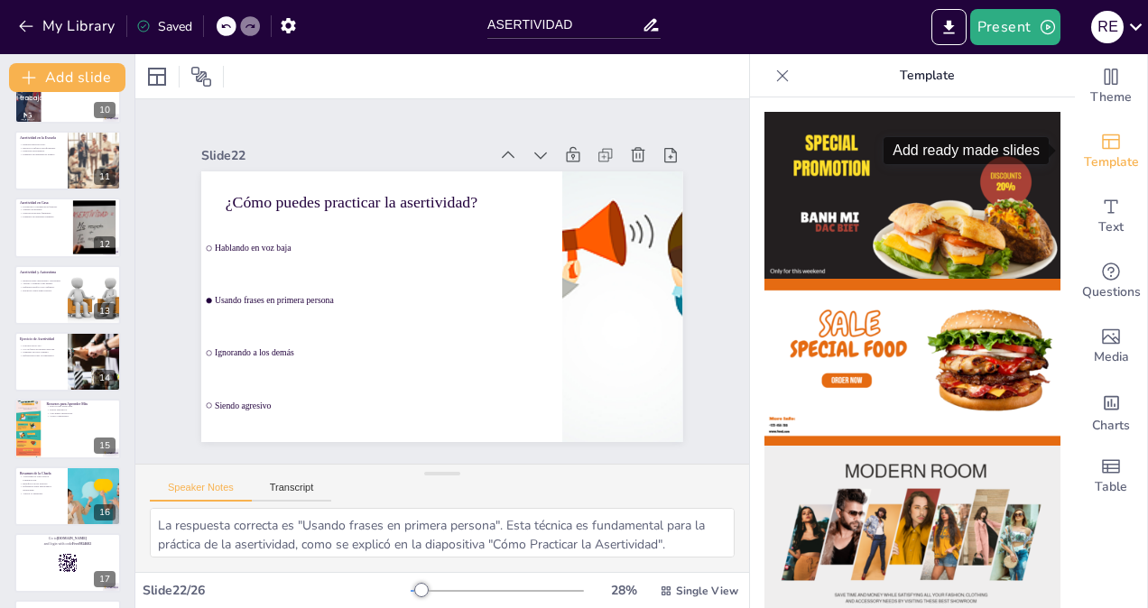
click at [945, 385] on img at bounding box center [912, 362] width 296 height 167
